Goal: Information Seeking & Learning: Check status

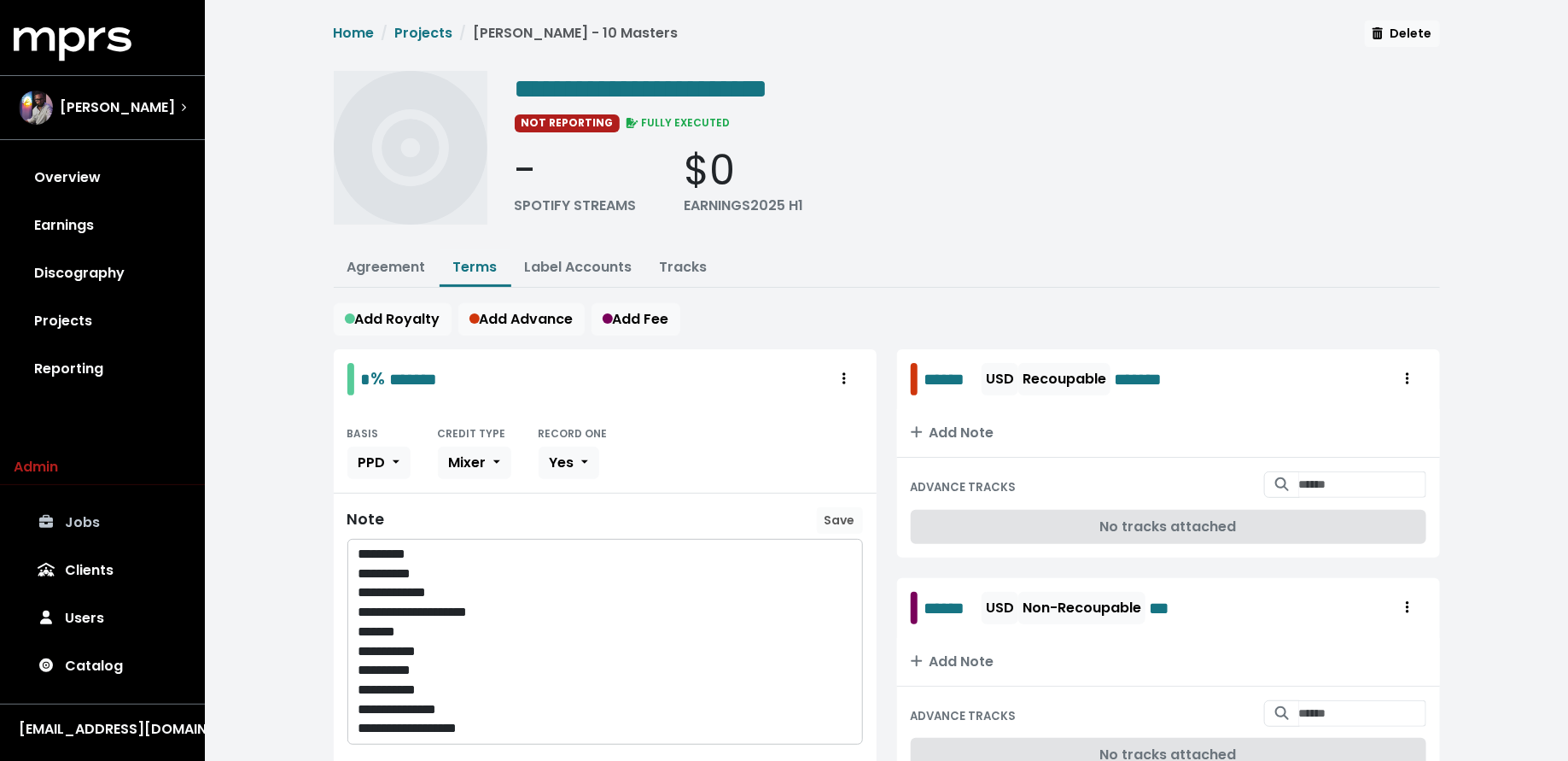
click at [74, 508] on link "Jobs" at bounding box center [103, 523] width 177 height 48
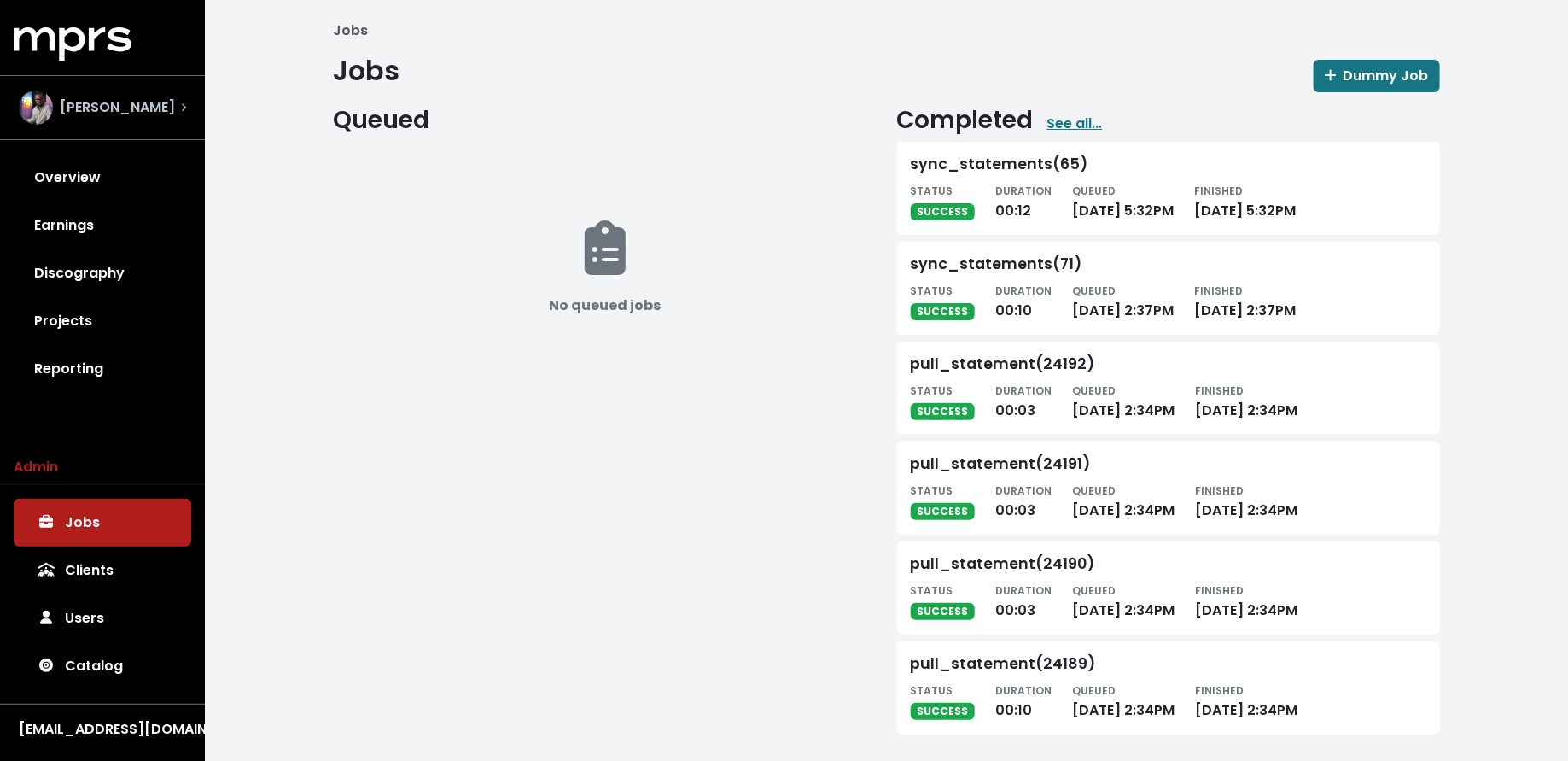
click at [141, 105] on span "[PERSON_NAME]" at bounding box center [118, 108] width 116 height 21
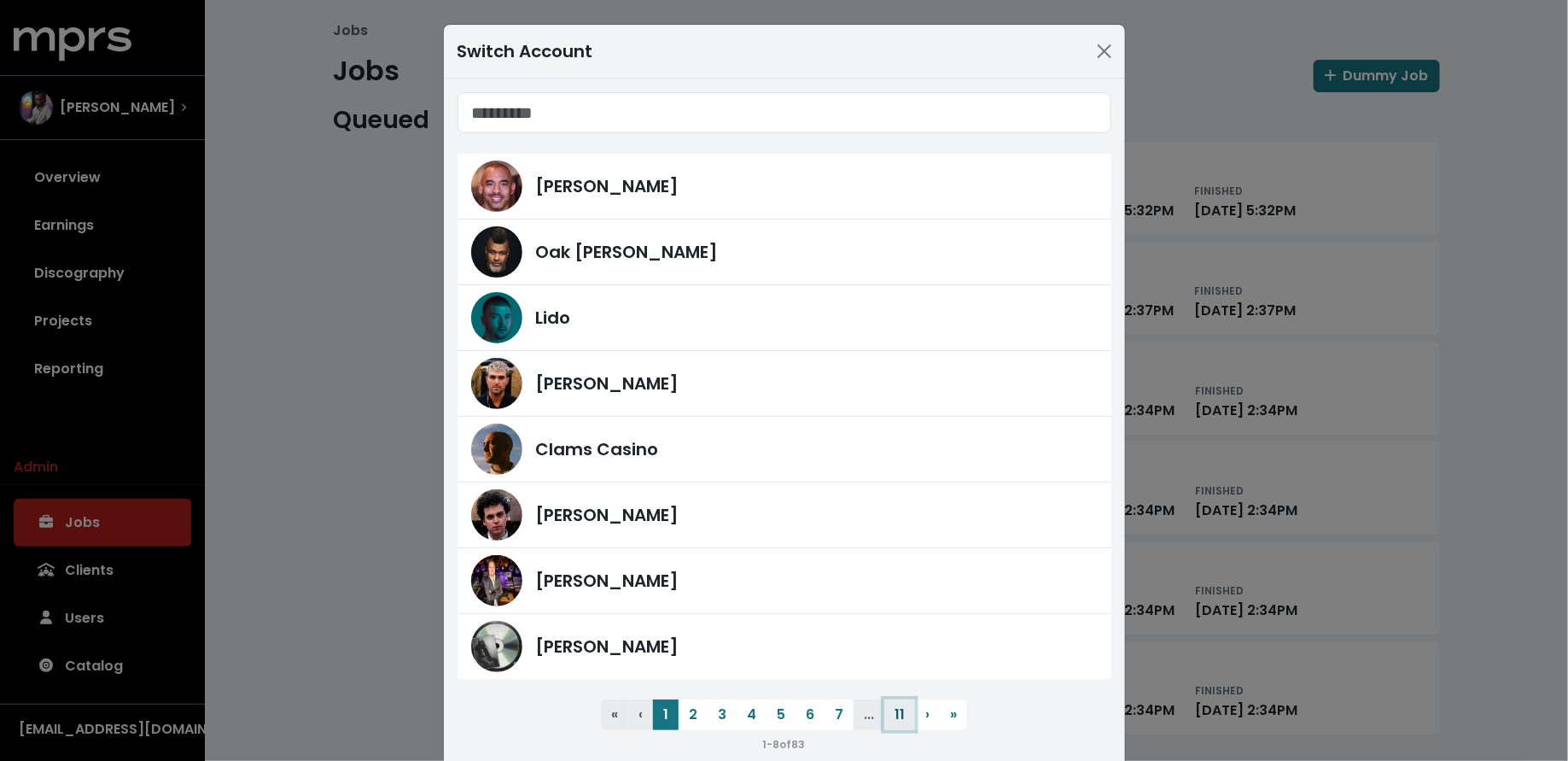
click at [900, 714] on button "11" at bounding box center [899, 714] width 31 height 31
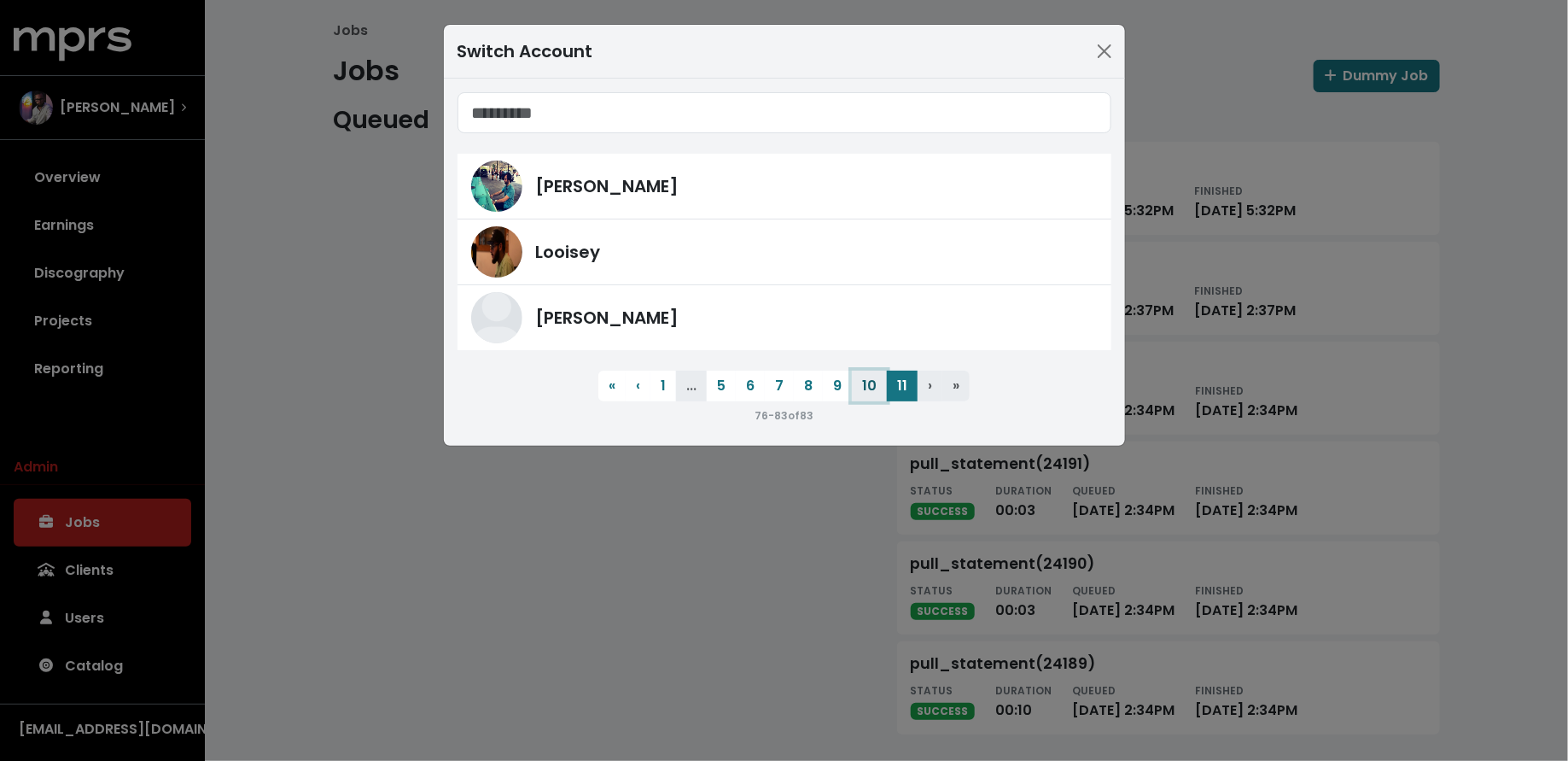
click at [866, 383] on button "10" at bounding box center [869, 386] width 35 height 31
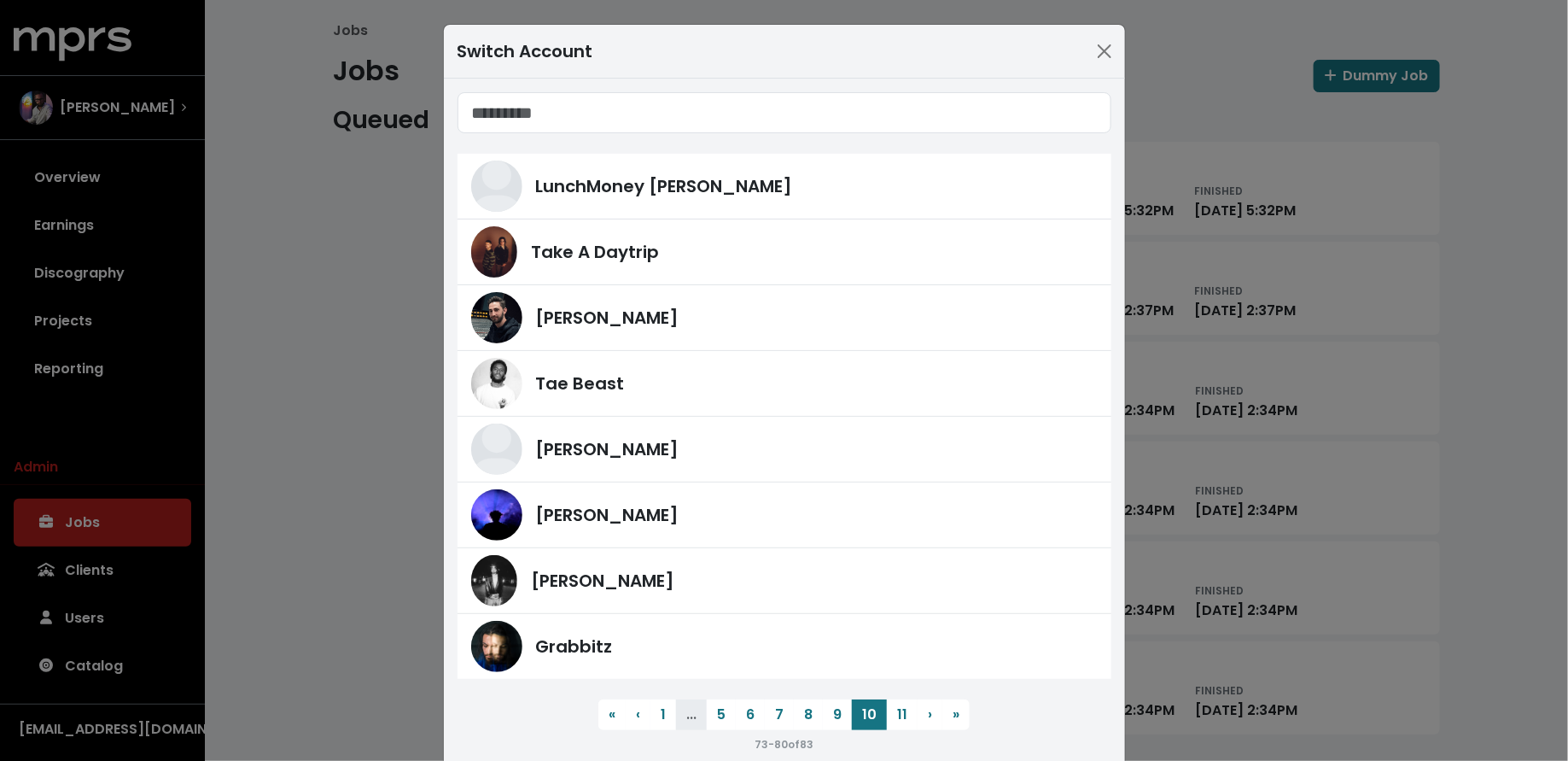
click at [237, 377] on div "Switch Account LunchMoney [PERSON_NAME] Take A Daytrip [PERSON_NAME] Tae Beast …" at bounding box center [784, 380] width 1568 height 761
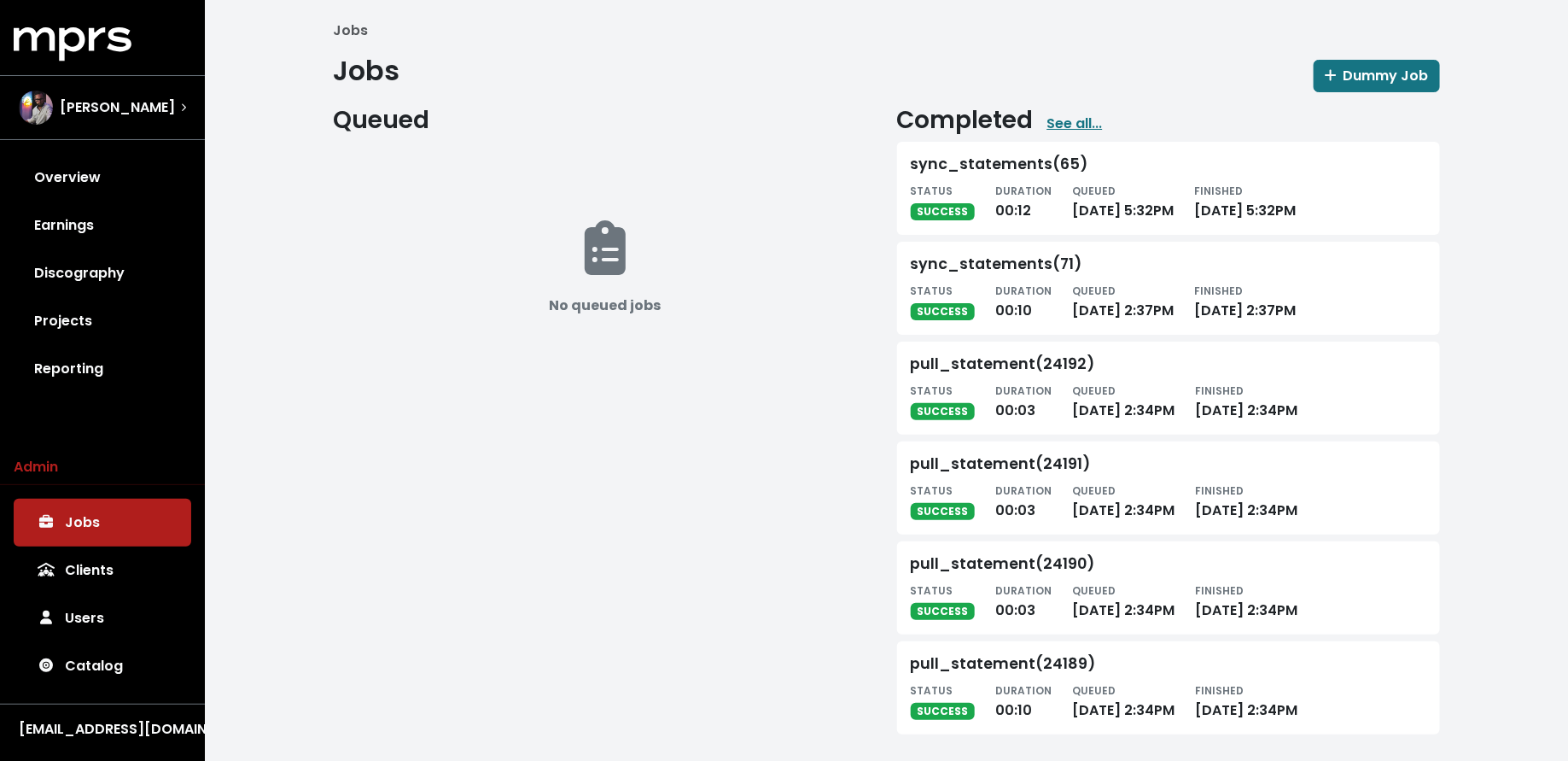
click at [151, 150] on div "MPRS Logo [PERSON_NAME] Overview Earnings Discography Projects Reporting" at bounding box center [103, 209] width 205 height 366
click at [139, 176] on link "Overview" at bounding box center [103, 178] width 177 height 48
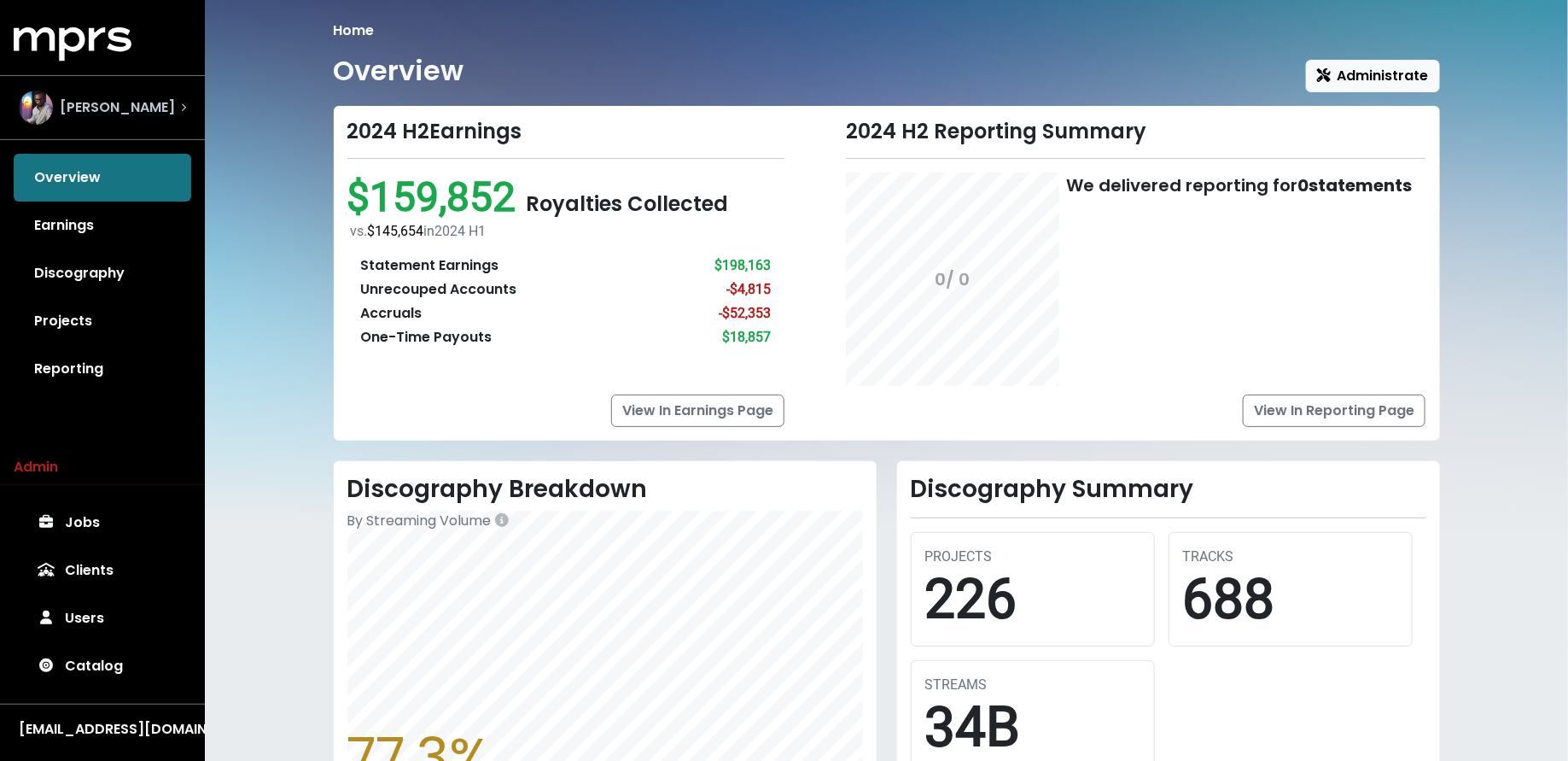
click at [167, 109] on span "[PERSON_NAME]" at bounding box center [118, 108] width 116 height 21
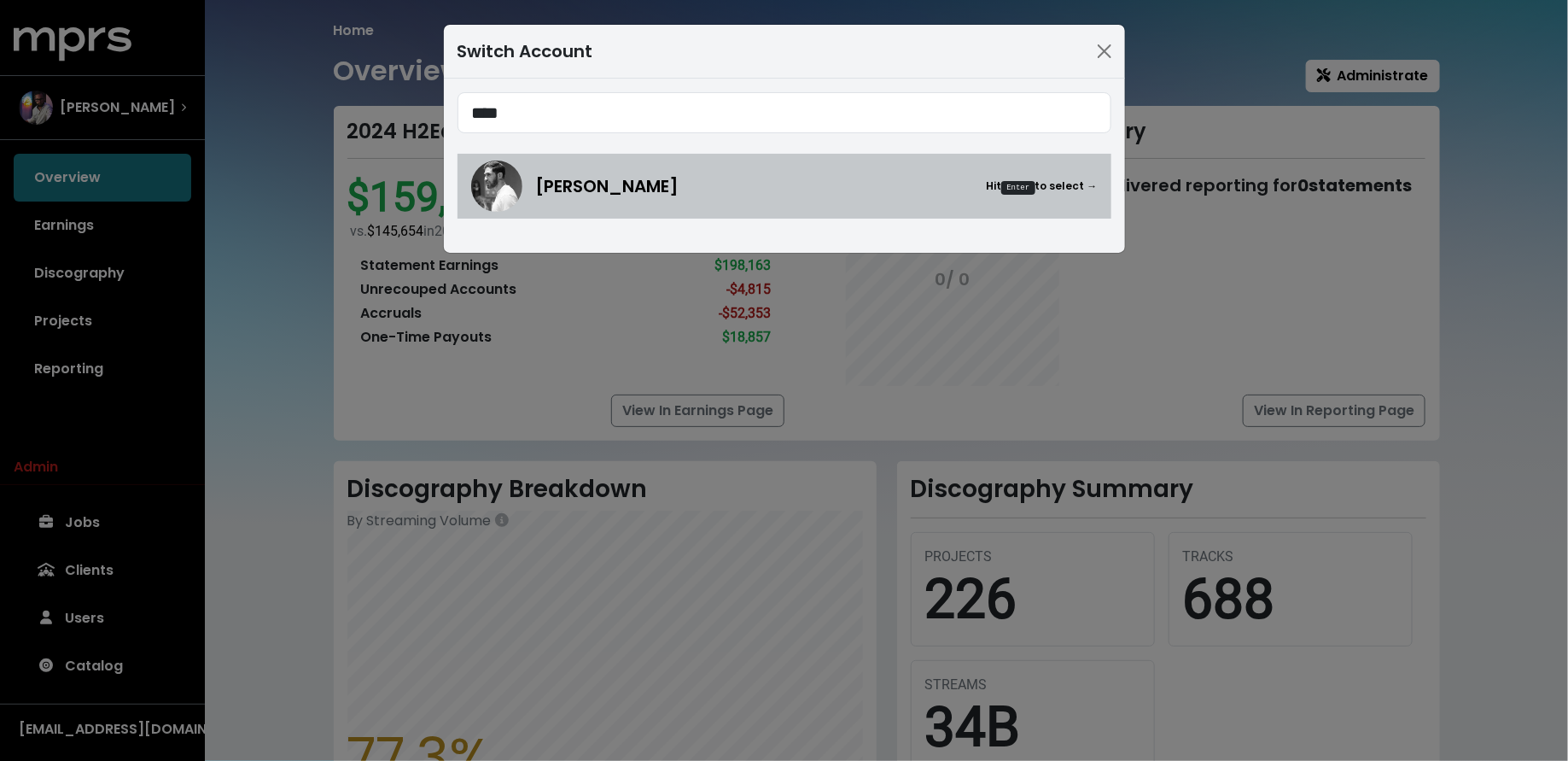
type input "****"
click at [776, 203] on div "[PERSON_NAME] Hit Enter to select →" at bounding box center [784, 186] width 627 height 51
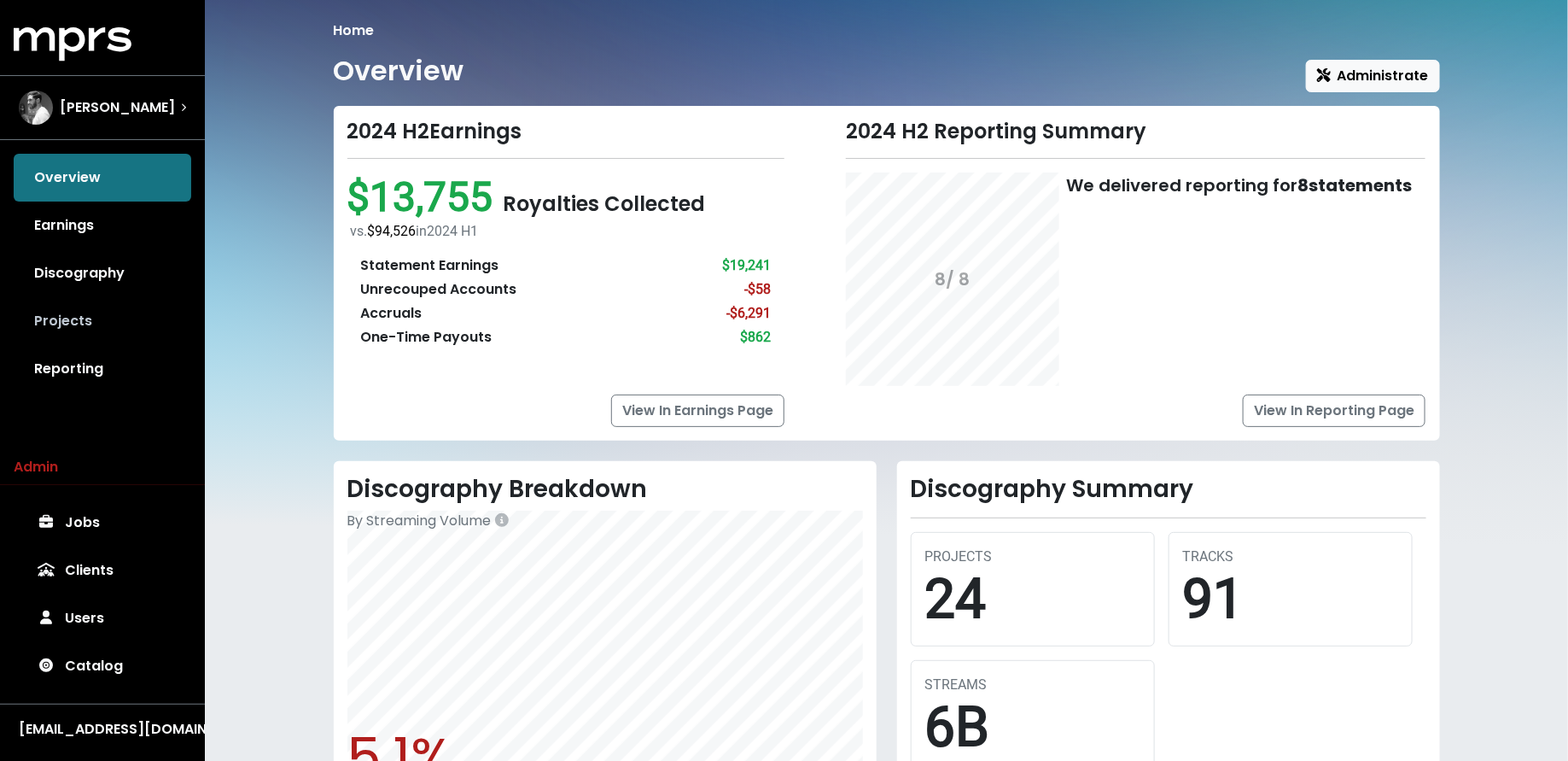
click at [112, 307] on link "Projects" at bounding box center [103, 321] width 177 height 48
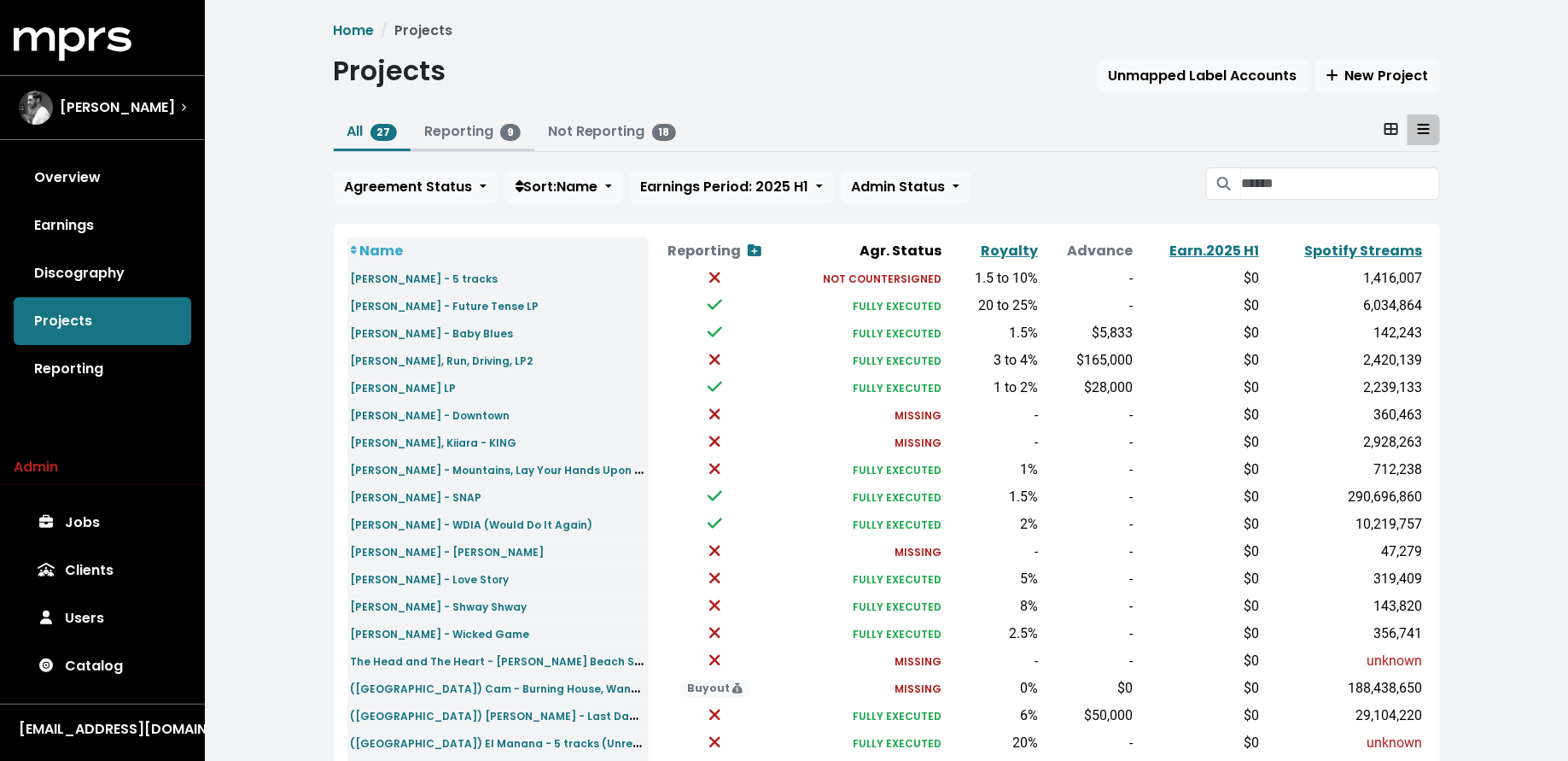
click at [444, 137] on link "Reporting 9" at bounding box center [472, 132] width 97 height 20
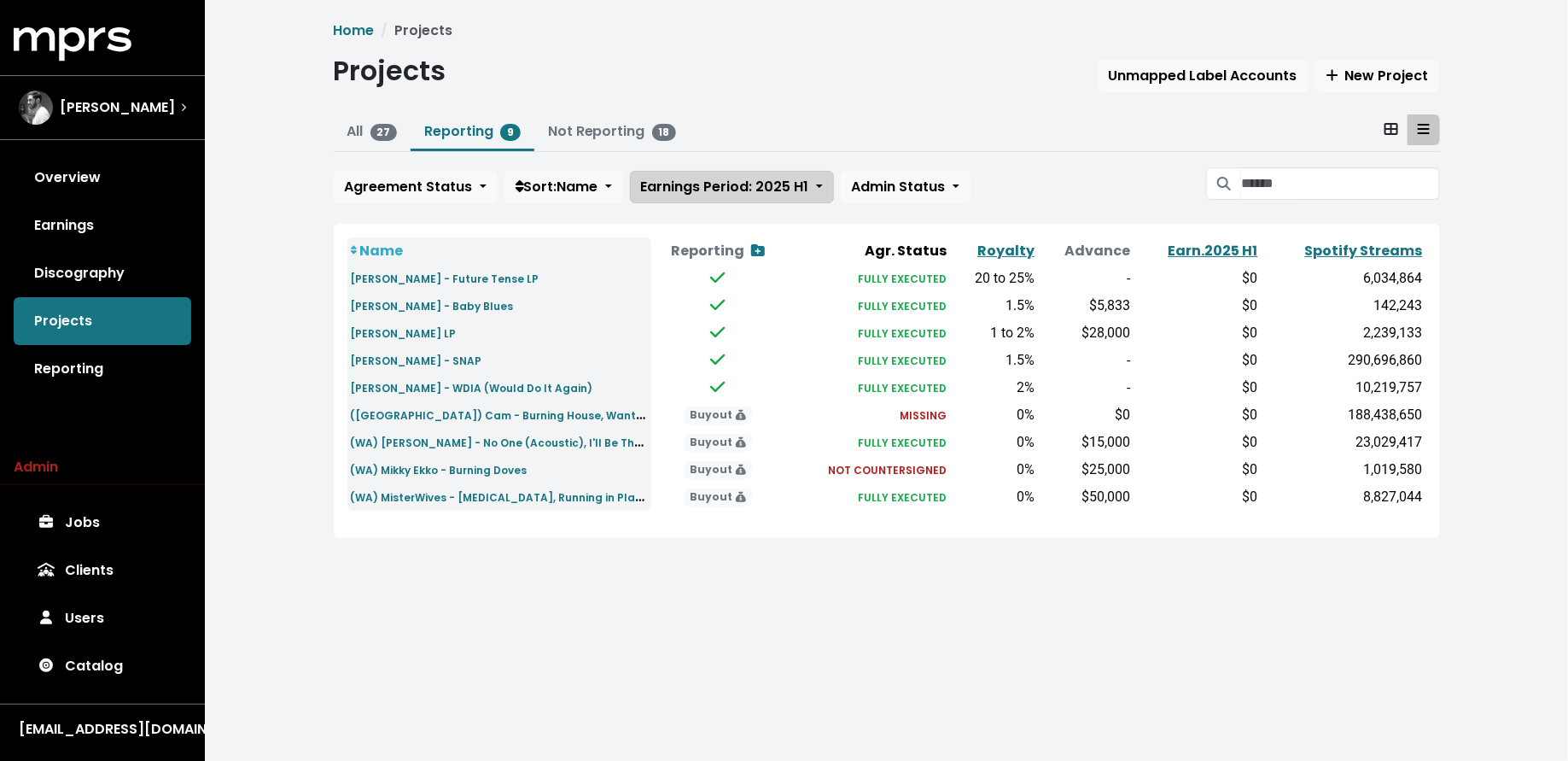
click at [817, 181] on button "Earnings Period: 2025 H1" at bounding box center [732, 187] width 204 height 33
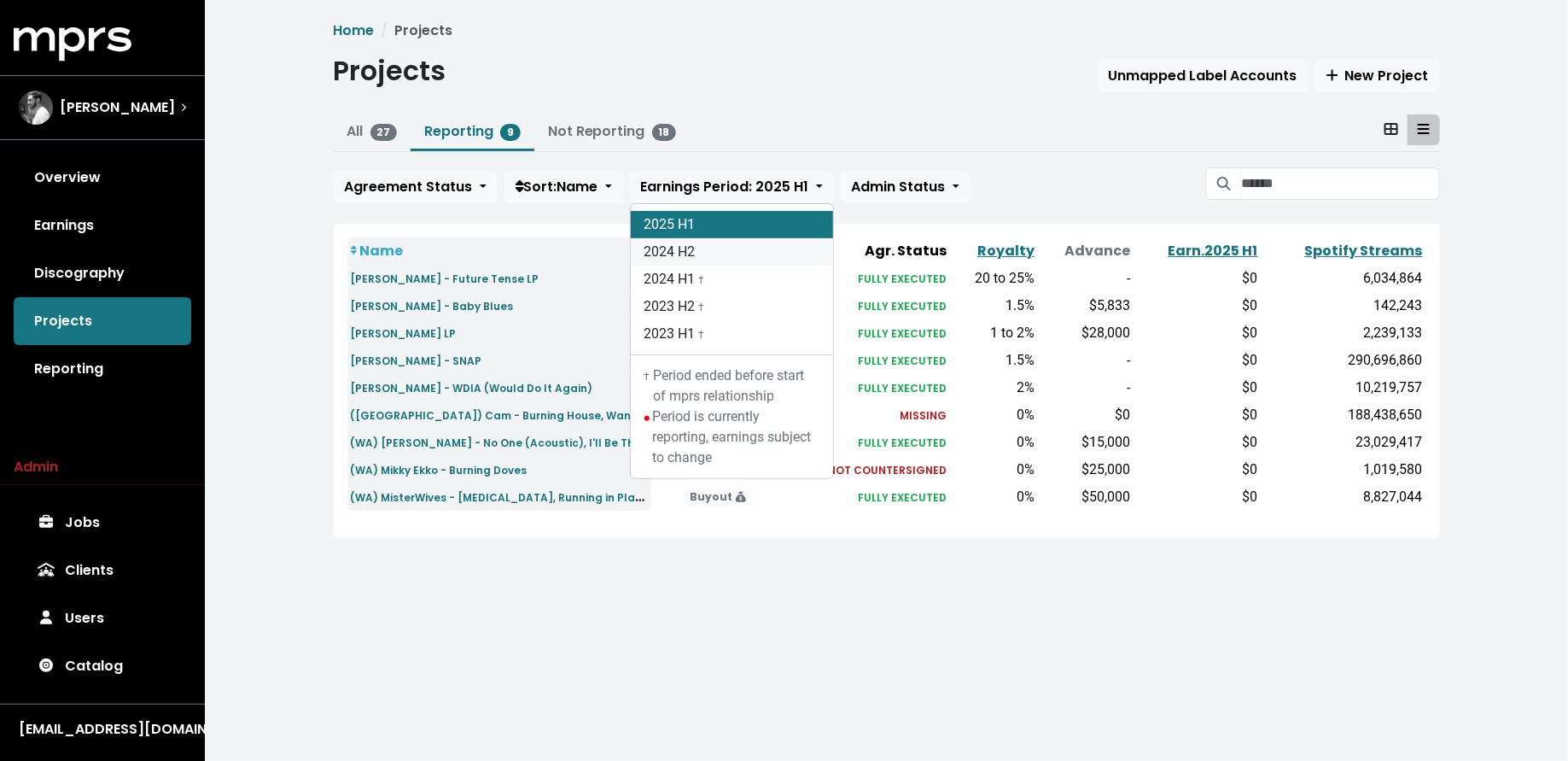
click at [812, 242] on link "2024 H2" at bounding box center [732, 251] width 202 height 27
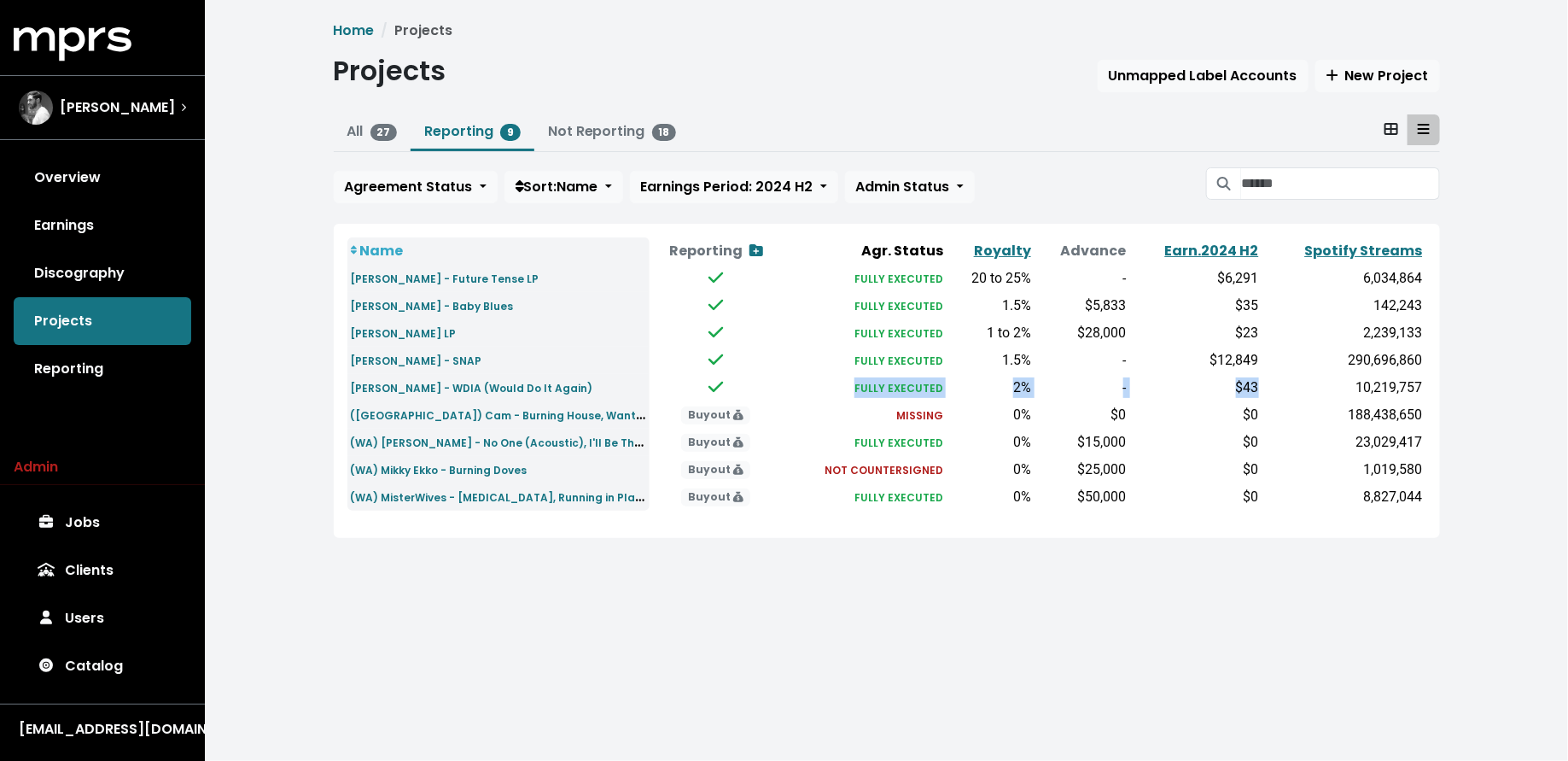
drag, startPoint x: 1264, startPoint y: 392, endPoint x: 819, endPoint y: 388, distance: 445.0
click at [819, 388] on tr "[PERSON_NAME] - WDIA (Would Do It Again) FULLY EXECUTED 2% - $43 10,219,757" at bounding box center [887, 387] width 1080 height 27
click at [477, 586] on html "MPRS Logo [PERSON_NAME] Overview Earnings Discography Projects Reporting Admin …" at bounding box center [784, 293] width 1568 height 586
click at [116, 107] on span "[PERSON_NAME]" at bounding box center [118, 108] width 116 height 21
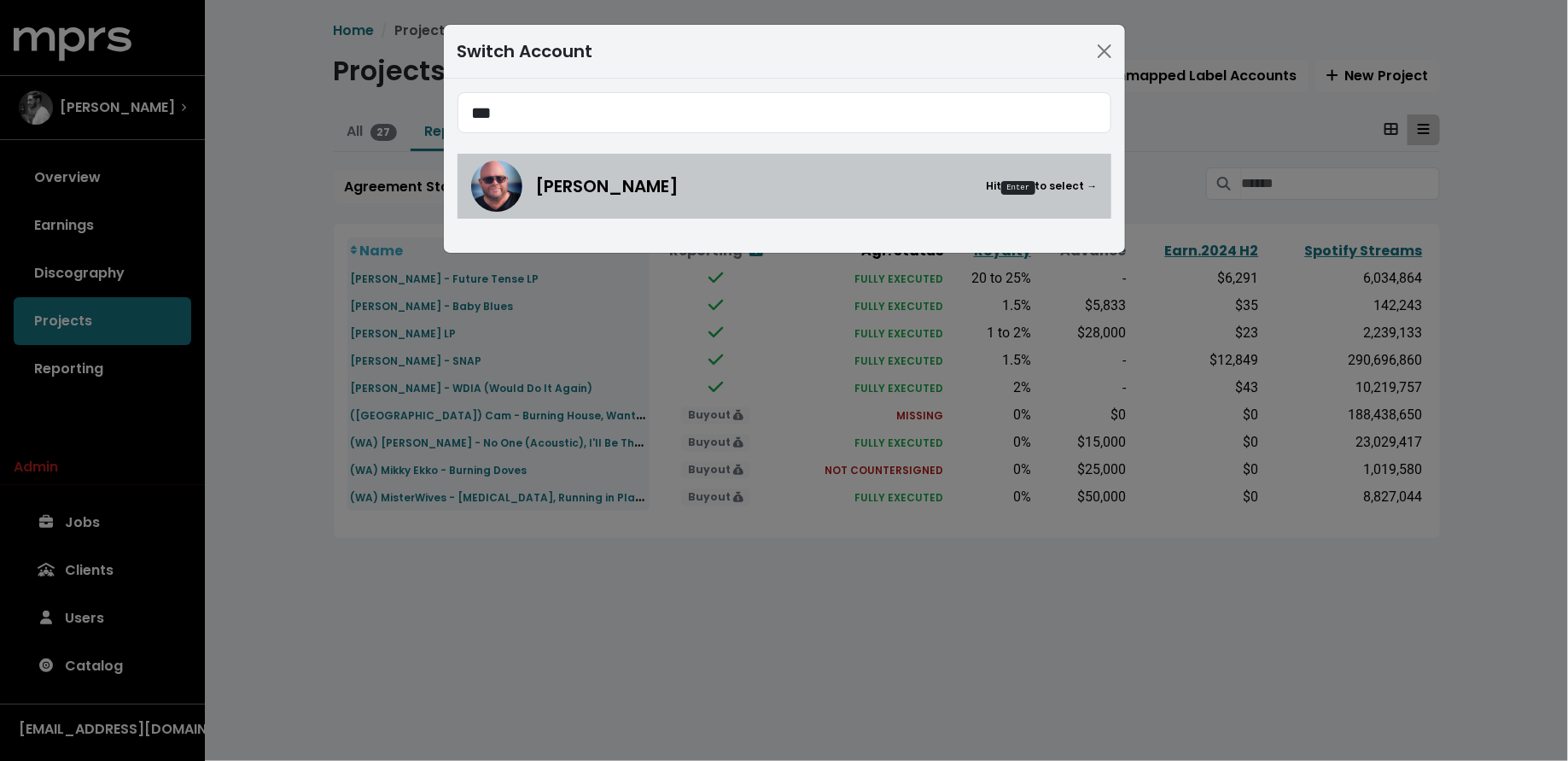
type input "***"
click at [605, 164] on div "[PERSON_NAME] Hit Enter to select →" at bounding box center [784, 186] width 627 height 51
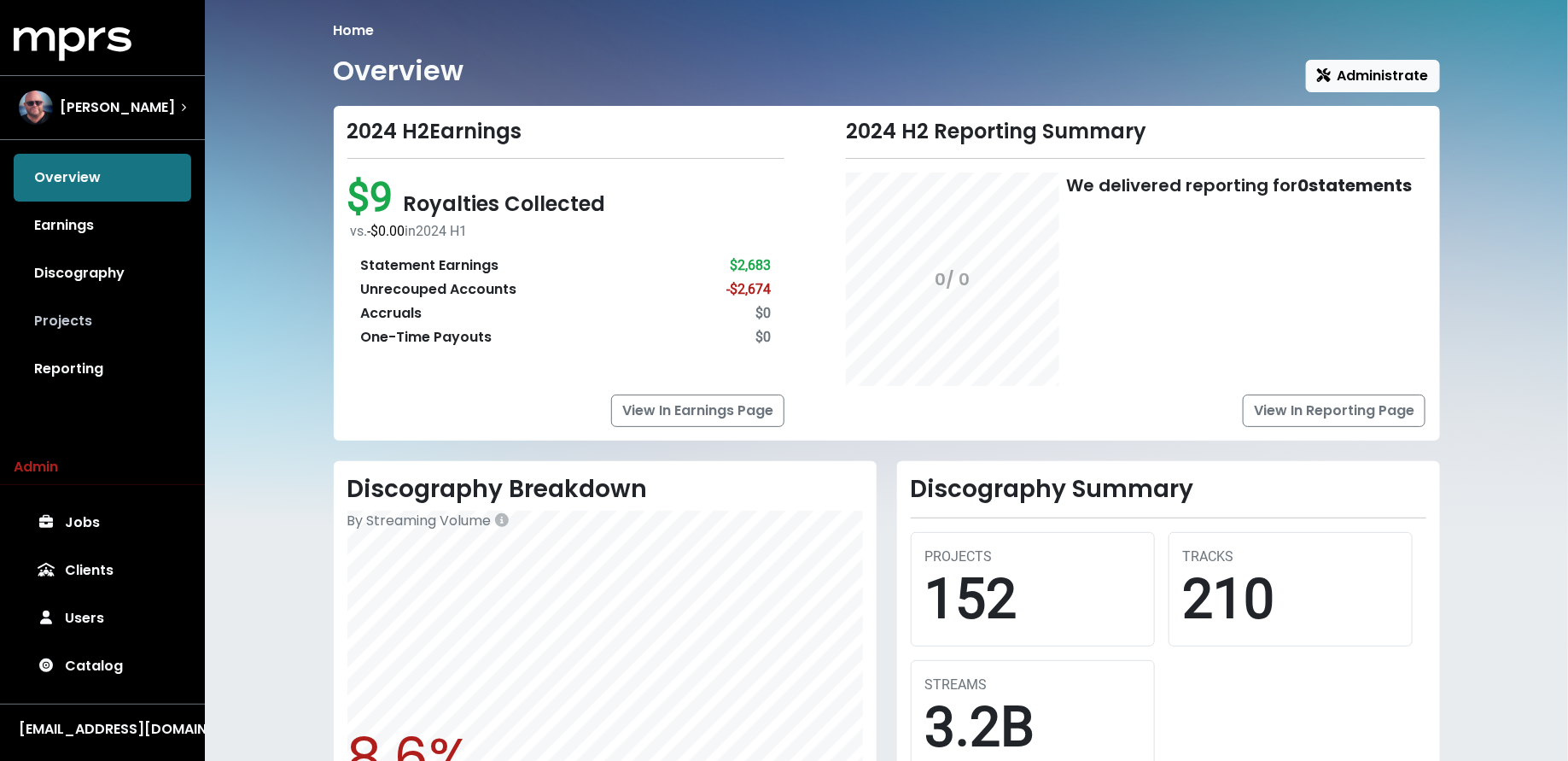
click at [128, 315] on link "Projects" at bounding box center [103, 321] width 177 height 48
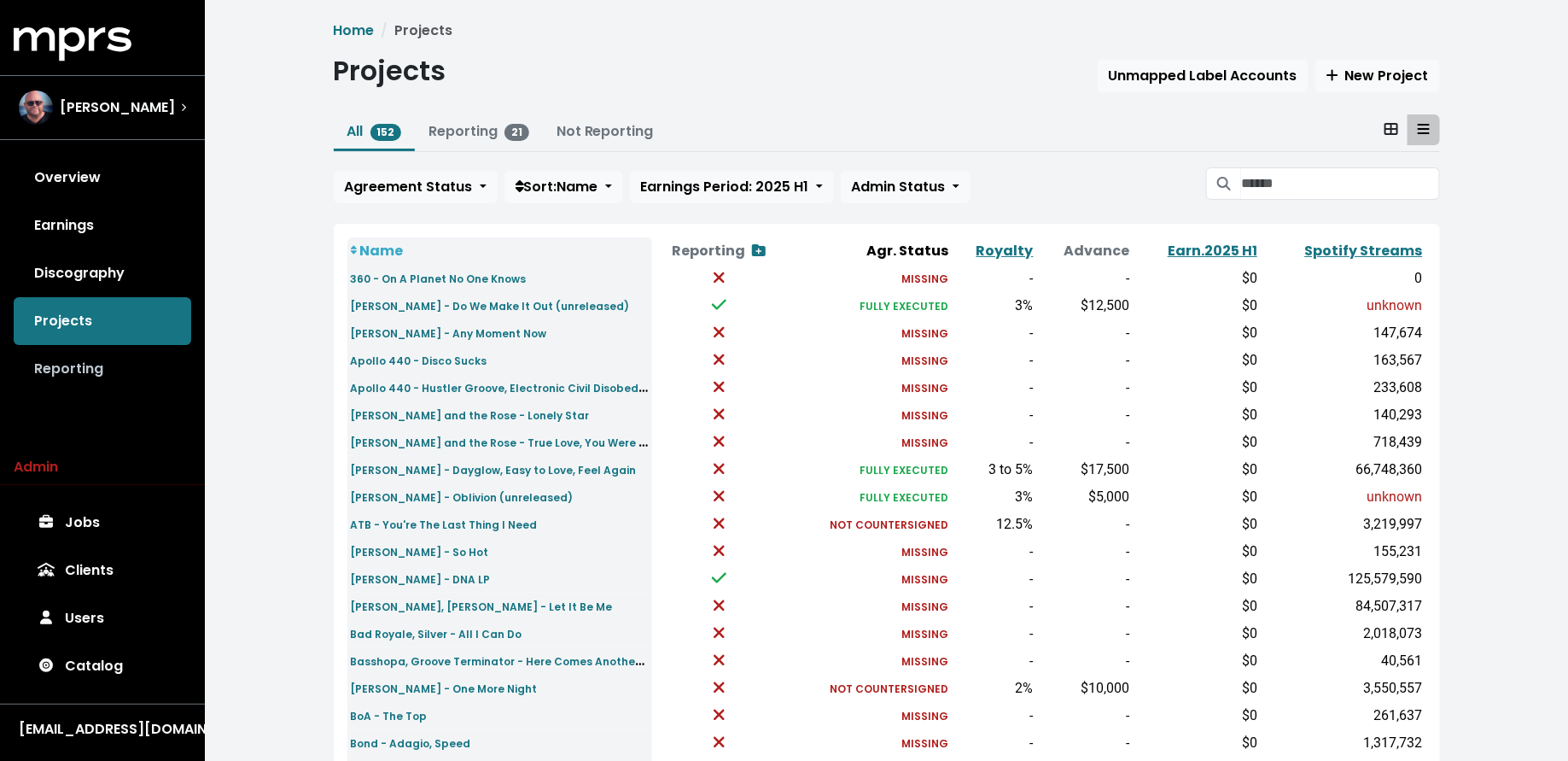
click at [110, 368] on link "Reporting" at bounding box center [103, 369] width 177 height 48
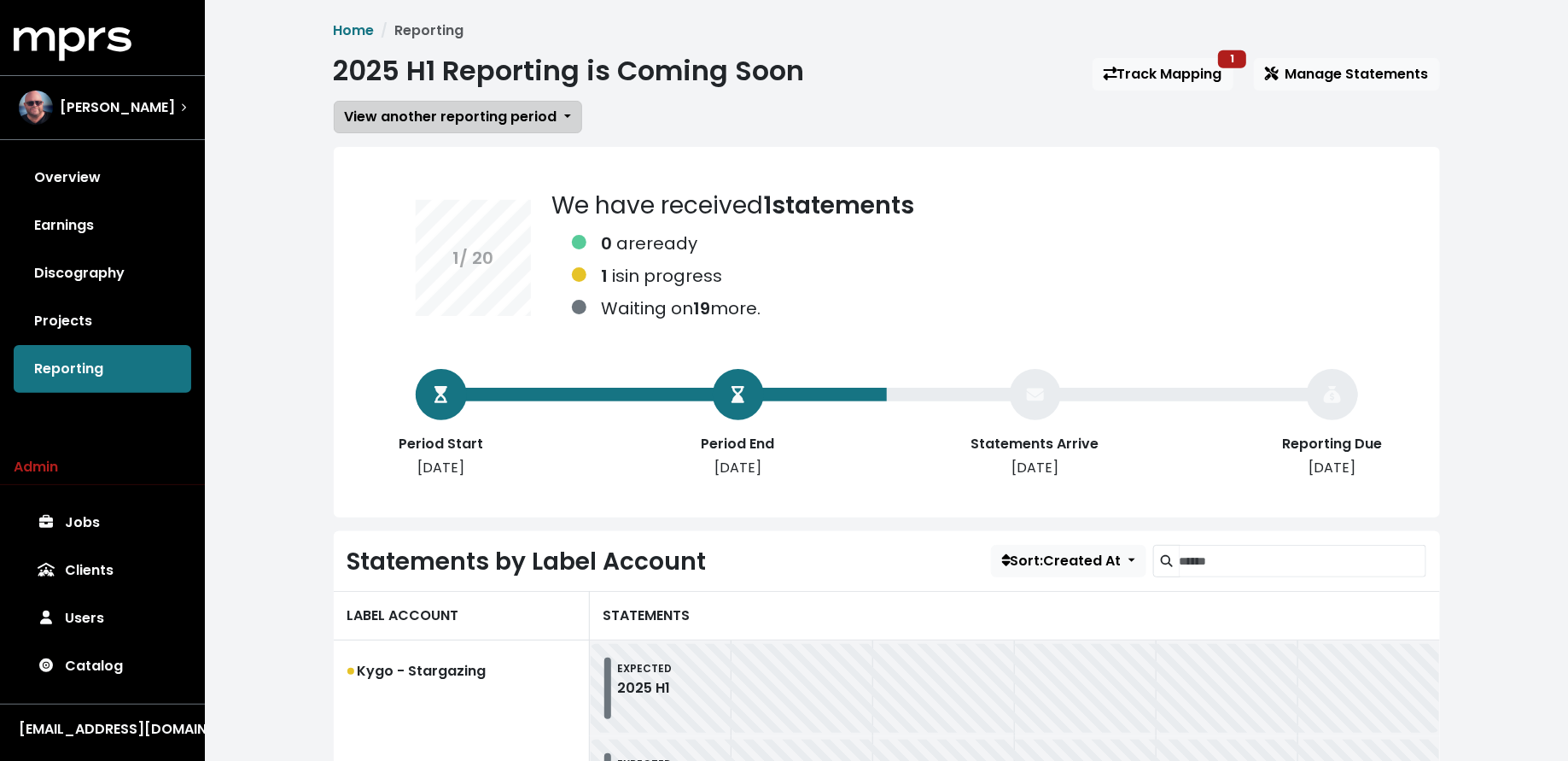
click at [493, 128] on button "View another reporting period" at bounding box center [458, 117] width 248 height 33
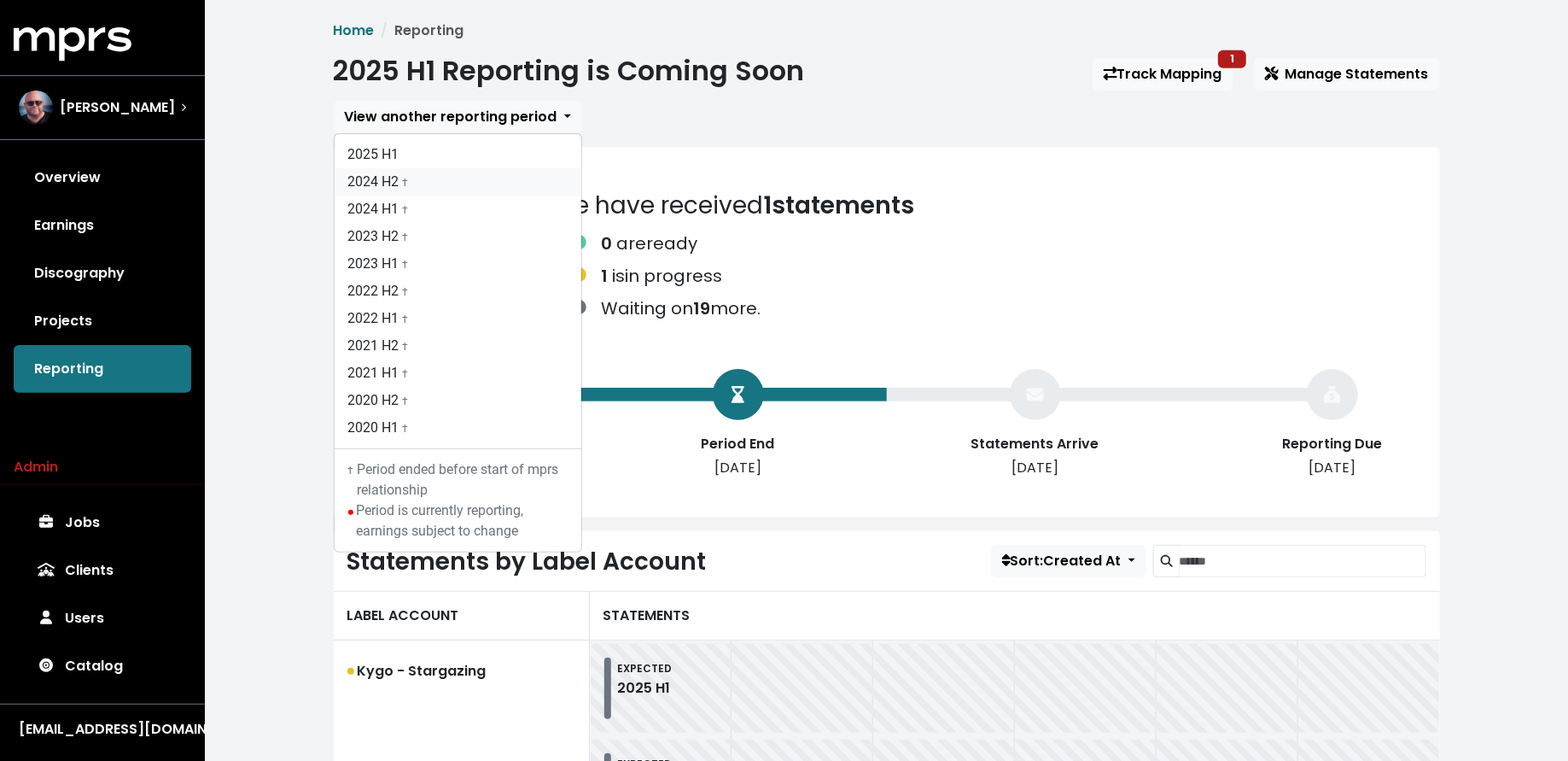
click at [490, 183] on link "2024 H2 †" at bounding box center [459, 182] width 247 height 27
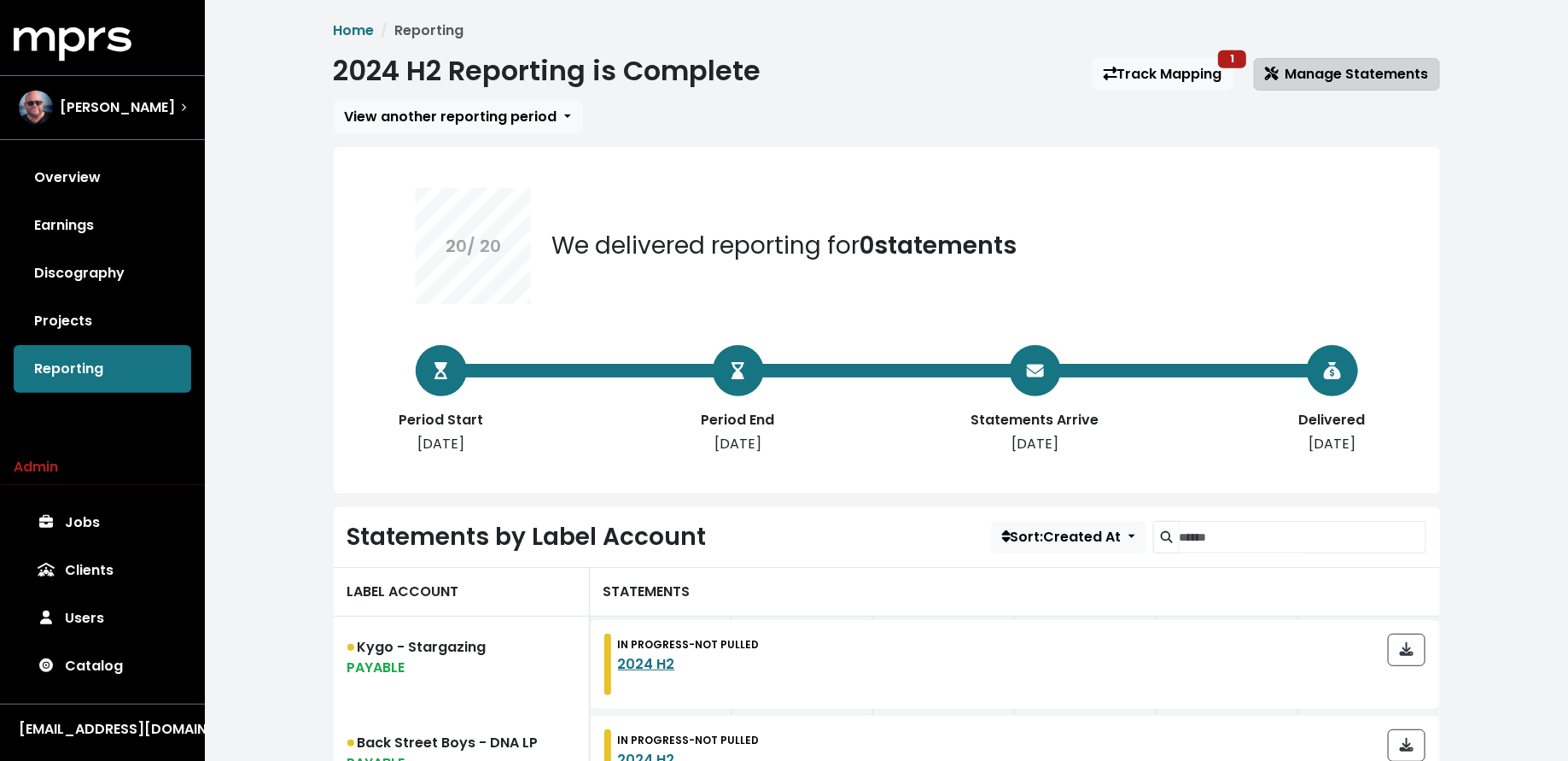
click at [1300, 84] on span "Manage Statements" at bounding box center [1347, 74] width 163 height 21
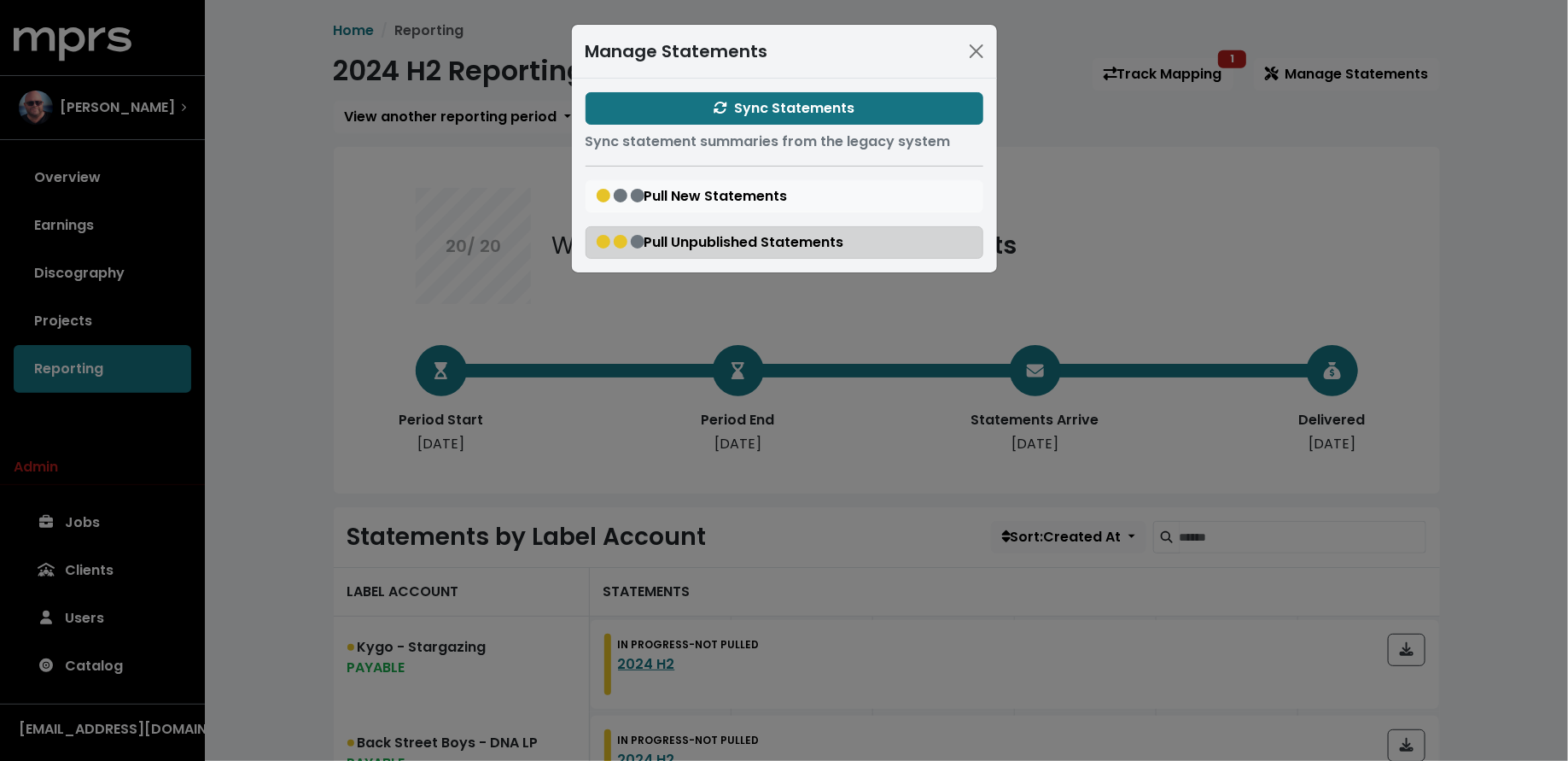
click at [744, 241] on span "Pull Unpublished Statements" at bounding box center [721, 242] width 247 height 20
click at [276, 492] on div "Manage Statements Sync Statements Sync statement summaries from the legacy syst…" at bounding box center [784, 380] width 1568 height 761
